Goal: Find specific page/section: Find specific page/section

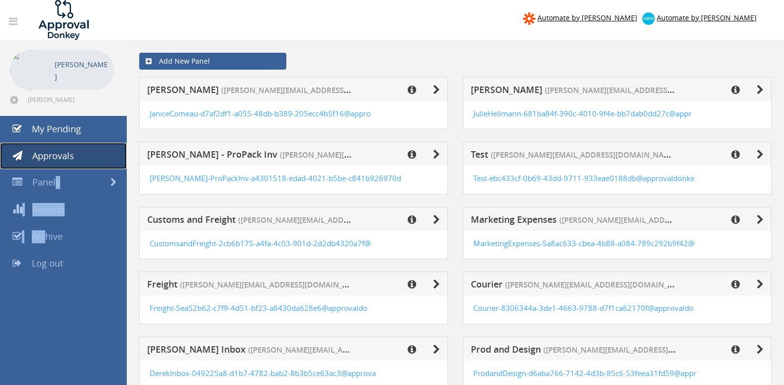
click at [50, 157] on span "Approvals" at bounding box center [53, 156] width 42 height 12
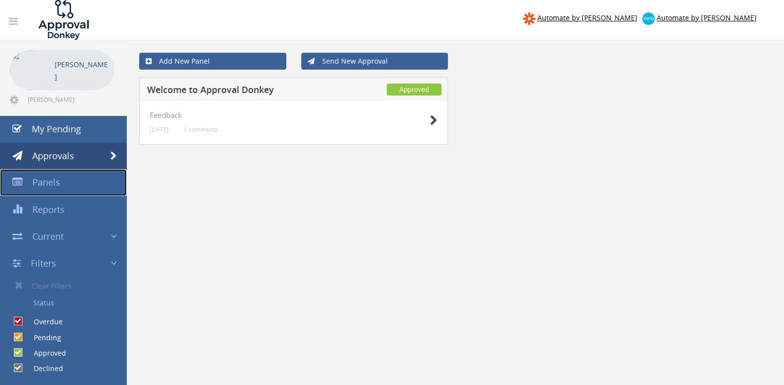
click at [48, 182] on span "Panels" at bounding box center [46, 182] width 28 height 12
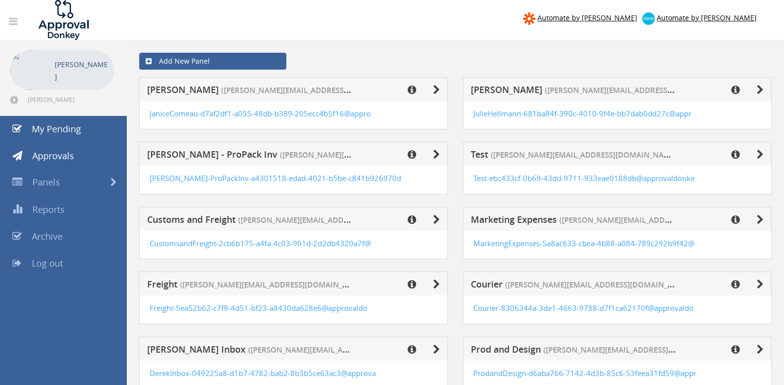
click at [13, 235] on icon at bounding box center [16, 236] width 9 height 10
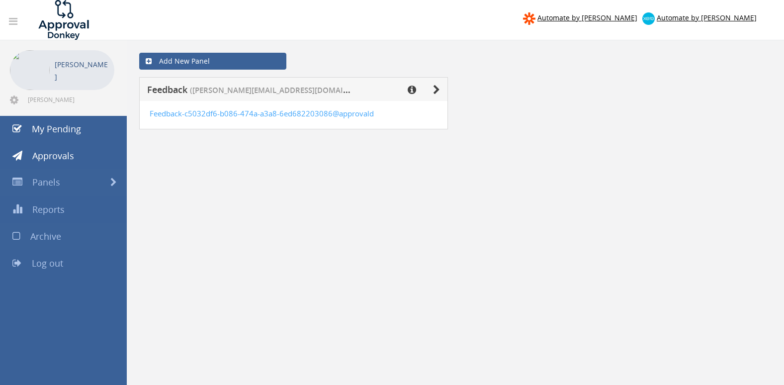
click at [13, 235] on icon at bounding box center [16, 236] width 8 height 10
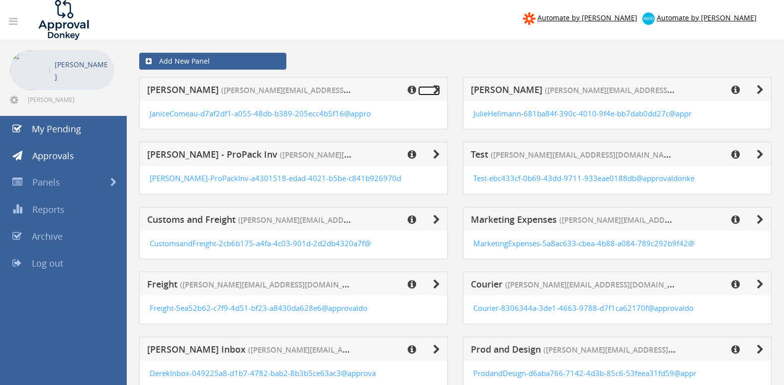
click at [437, 92] on icon at bounding box center [436, 90] width 7 height 10
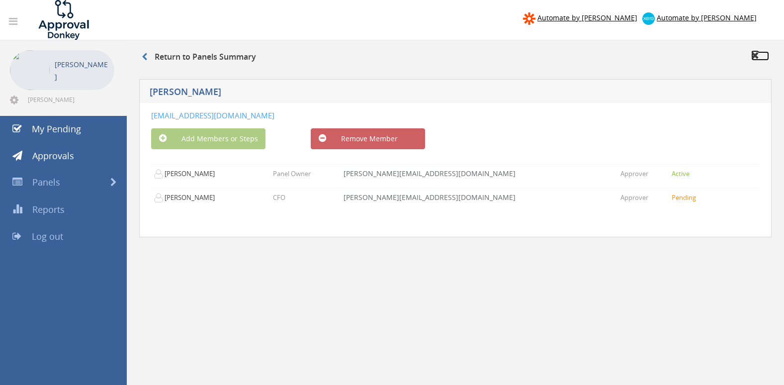
click at [761, 56] on link at bounding box center [760, 55] width 18 height 9
